Goal: Transaction & Acquisition: Purchase product/service

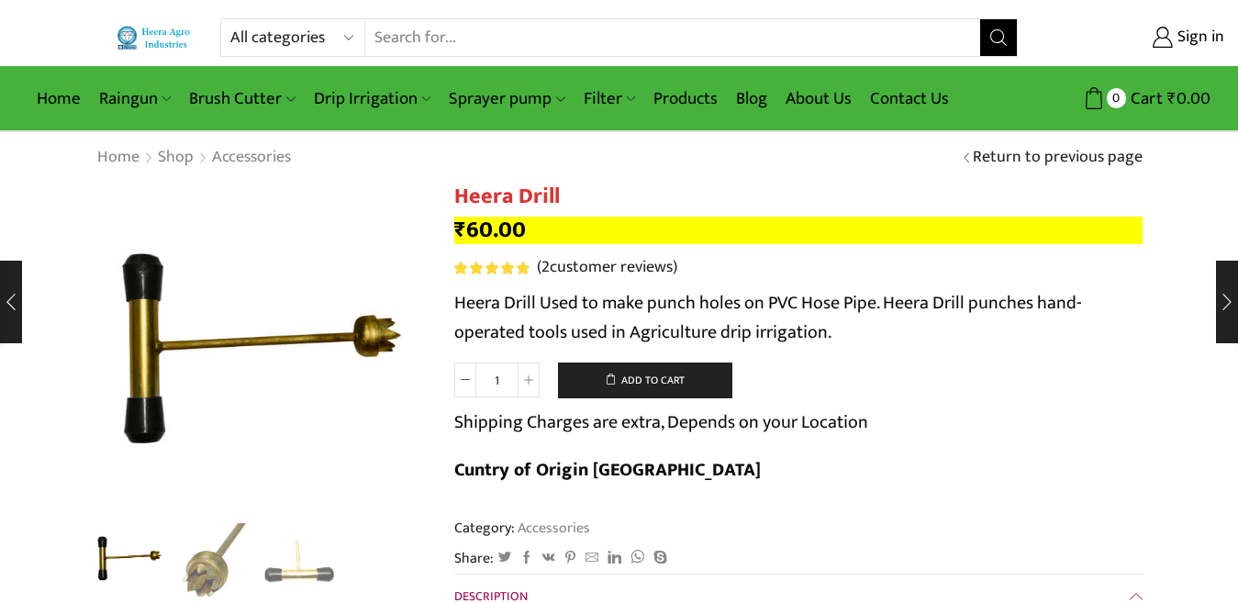
click at [560, 45] on input "Search input" at bounding box center [672, 37] width 615 height 37
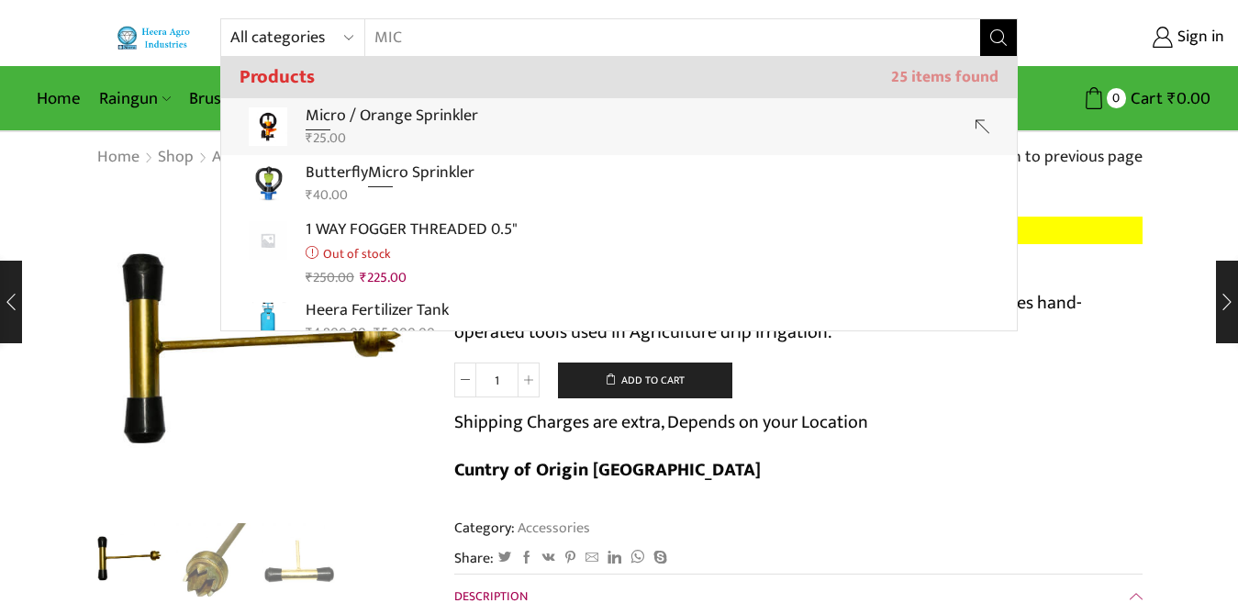
click at [502, 109] on link "Mic ro / Orange Sprinkler ₹ 25.00" at bounding box center [618, 126] width 795 height 57
click at [502, 109] on link "Sprayer pump" at bounding box center [506, 98] width 134 height 43
type input "Micro / Orange Sprinkler"
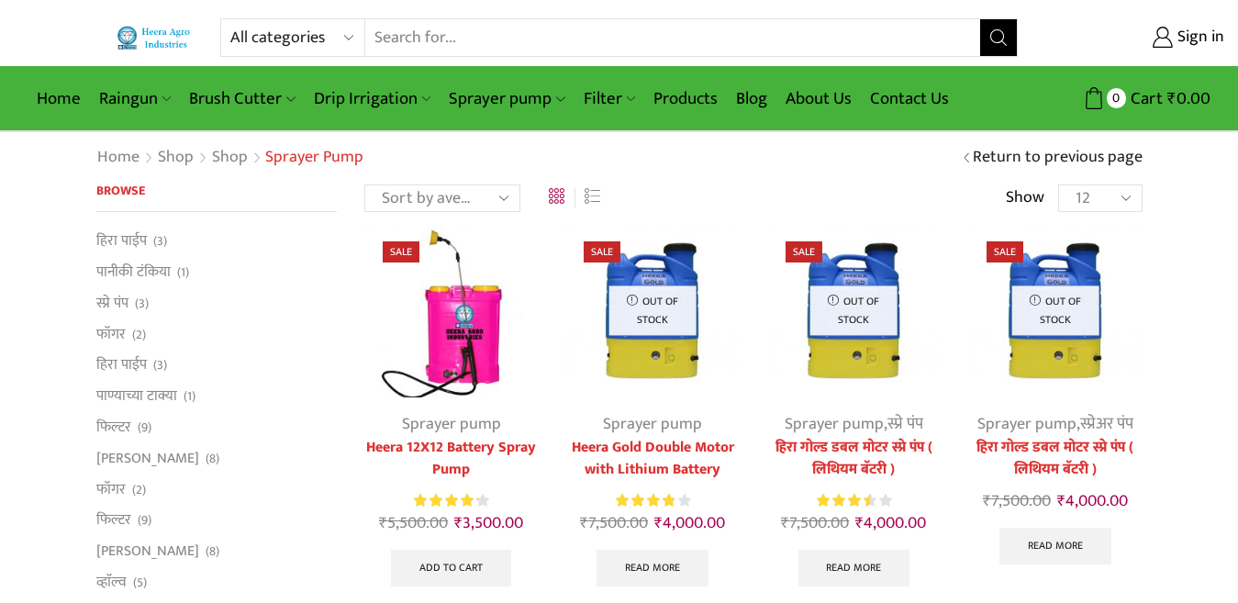
click at [534, 46] on input "Search input" at bounding box center [672, 37] width 615 height 37
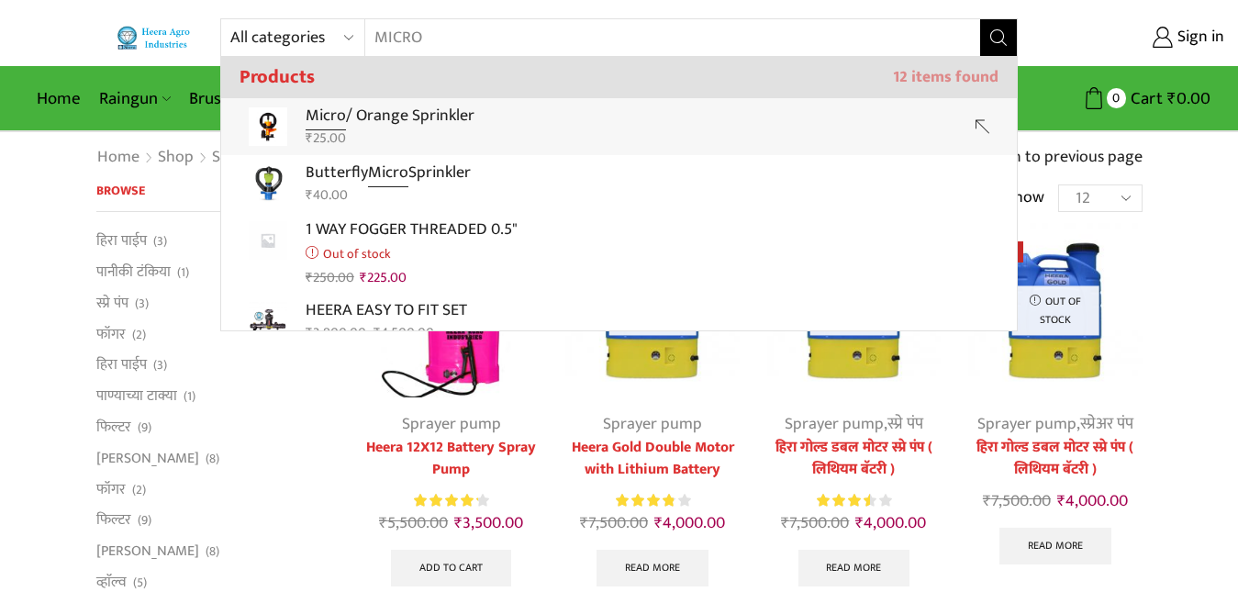
click at [466, 120] on p "Micro / Orange Sprinkler" at bounding box center [390, 116] width 169 height 27
type input "Micro / Orange Sprinkler"
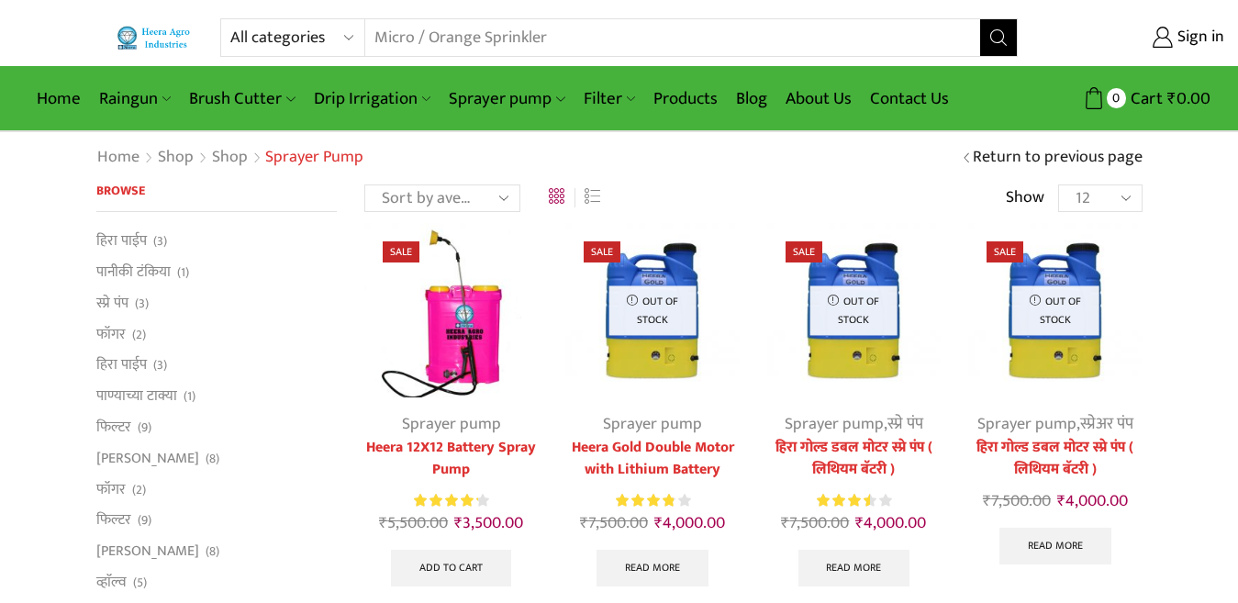
click at [1006, 33] on icon "Search button" at bounding box center [998, 37] width 17 height 17
click at [680, 40] on input "Micro / Orange Sprinkler" at bounding box center [661, 37] width 592 height 37
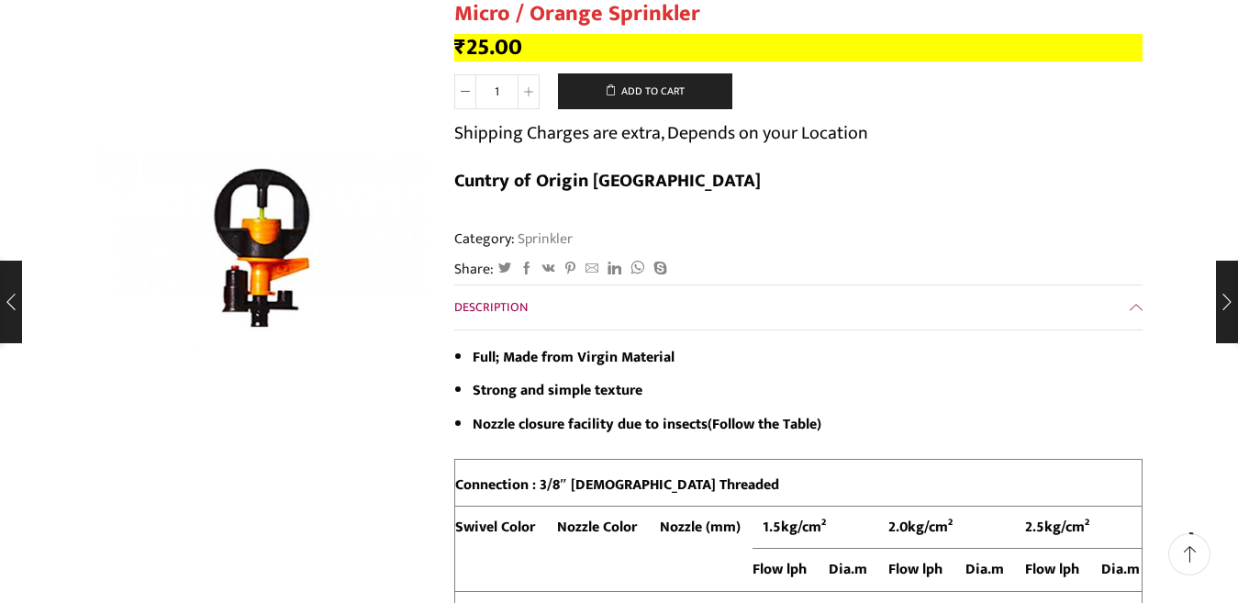
scroll to position [184, 0]
